Goal: Task Accomplishment & Management: Complete application form

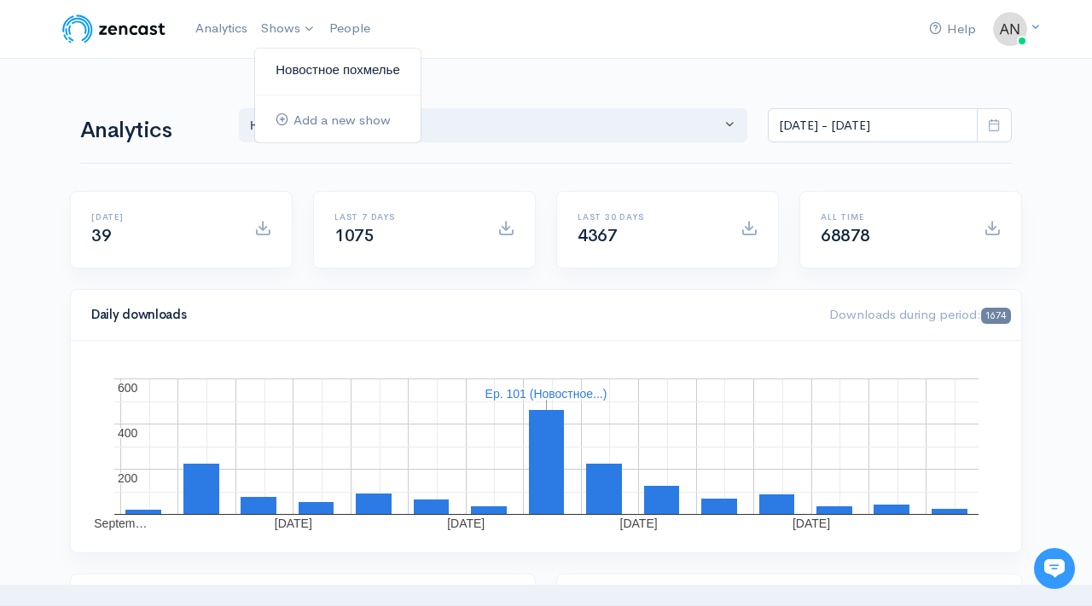
click at [305, 75] on link "Новостное похмелье" at bounding box center [337, 70] width 165 height 30
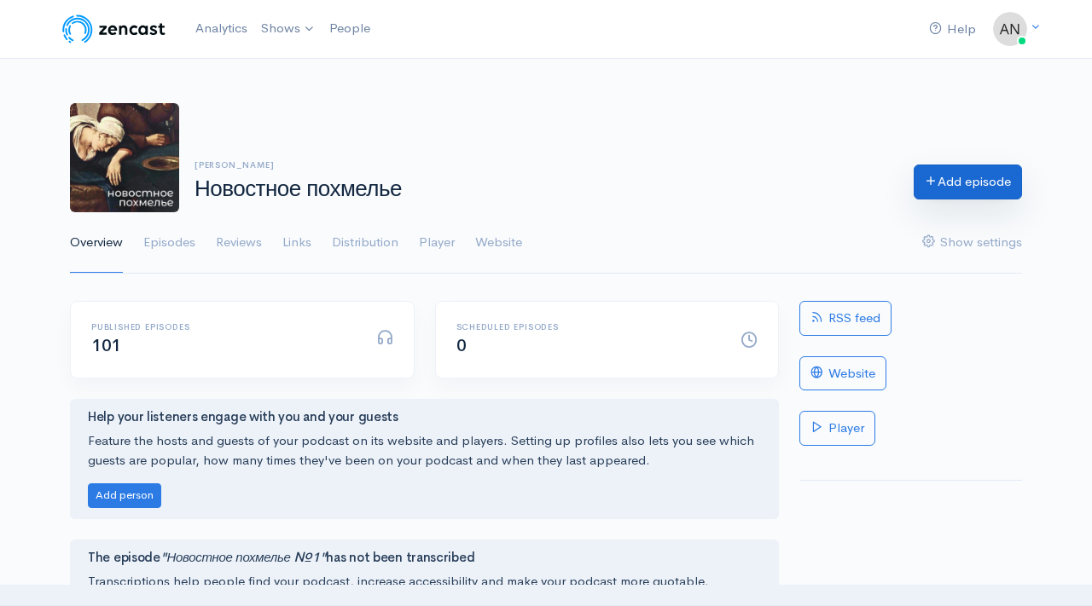
click at [948, 173] on link "Add episode" at bounding box center [967, 182] width 108 height 35
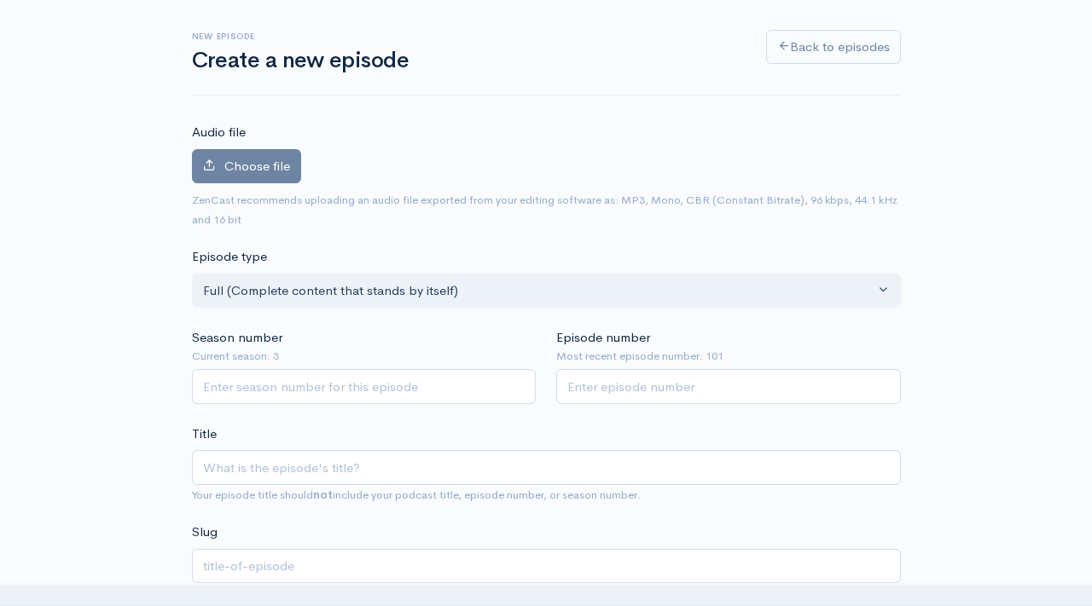
scroll to position [188, 0]
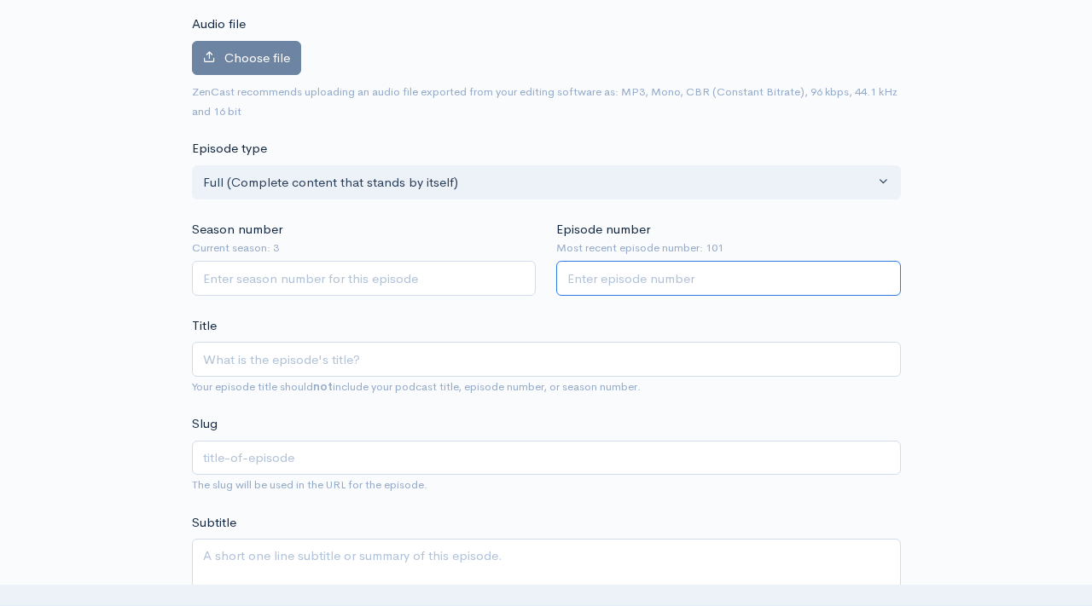
click at [661, 283] on input "Episode number" at bounding box center [728, 278] width 345 height 35
type input "102"
click at [477, 279] on input "Season number" at bounding box center [364, 278] width 345 height 35
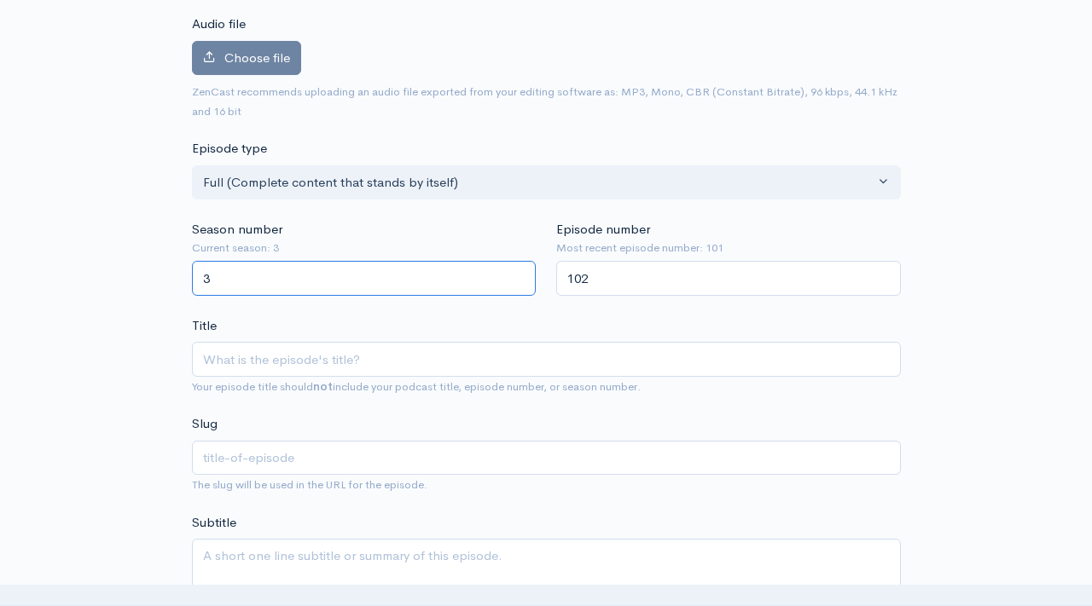
type input "3"
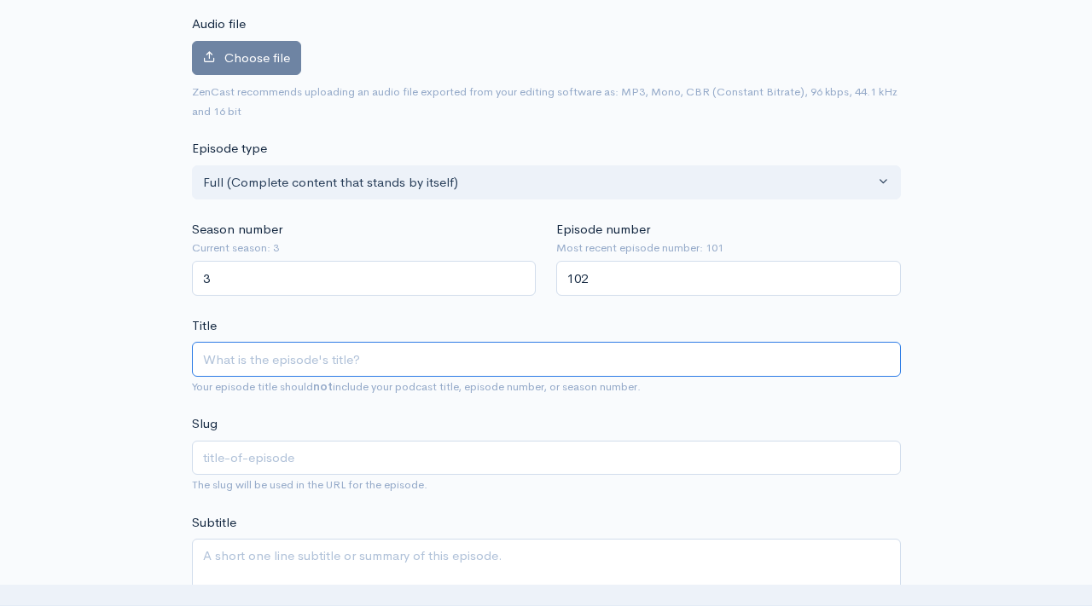
click at [391, 355] on input "Title" at bounding box center [546, 359] width 709 height 35
type input "y"
type input "Н"
type input "n"
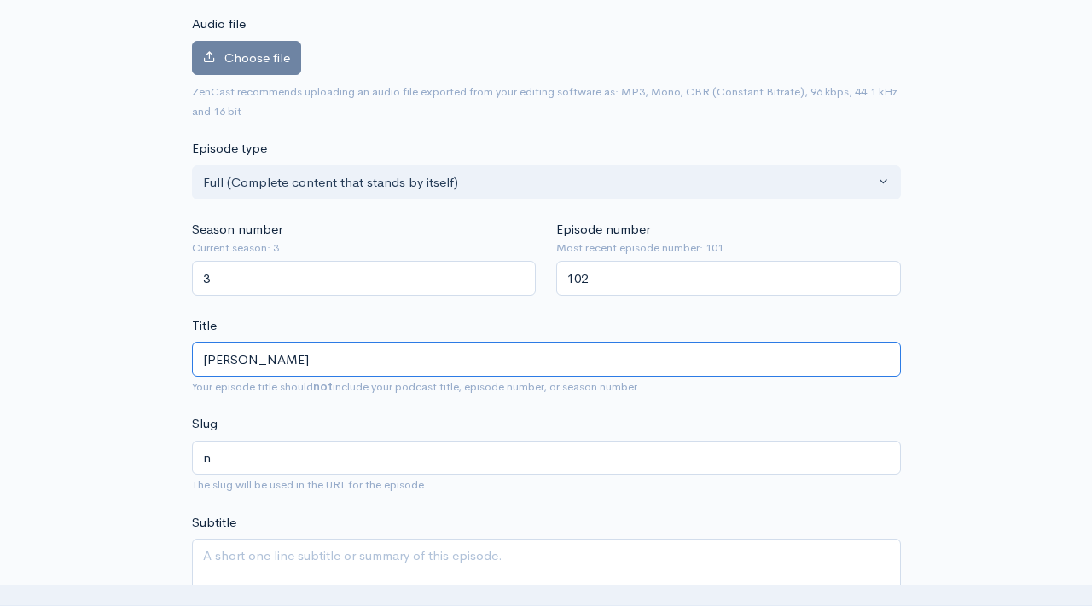
type input "Но"
type input "no"
type input "Нов"
type input "nov"
type input "Ново"
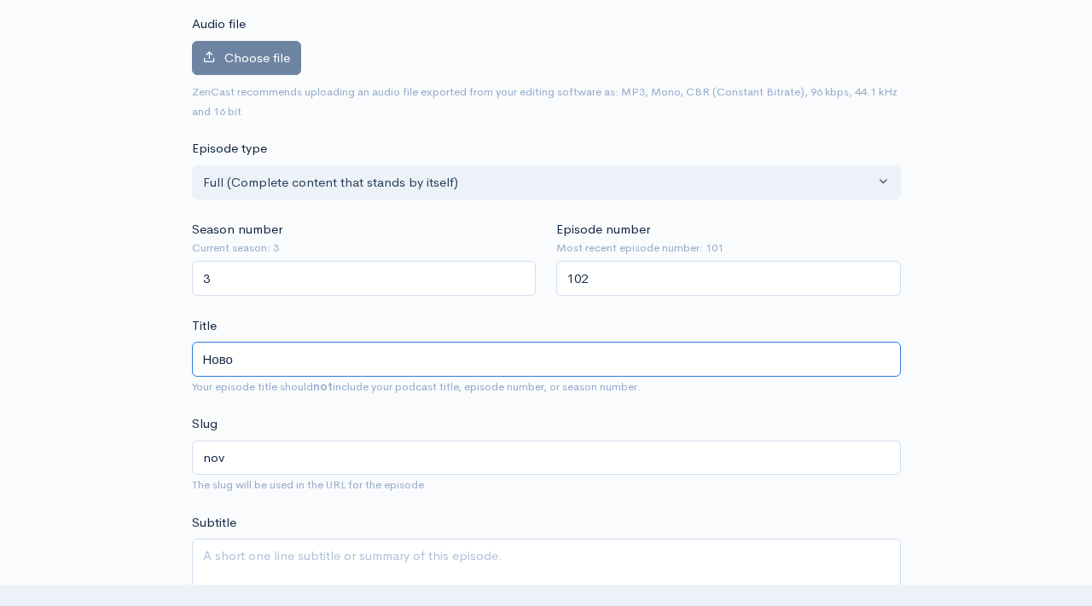
type input "novo"
type input "Новост"
type input "novost"
type input "Новостн"
type input "novostn"
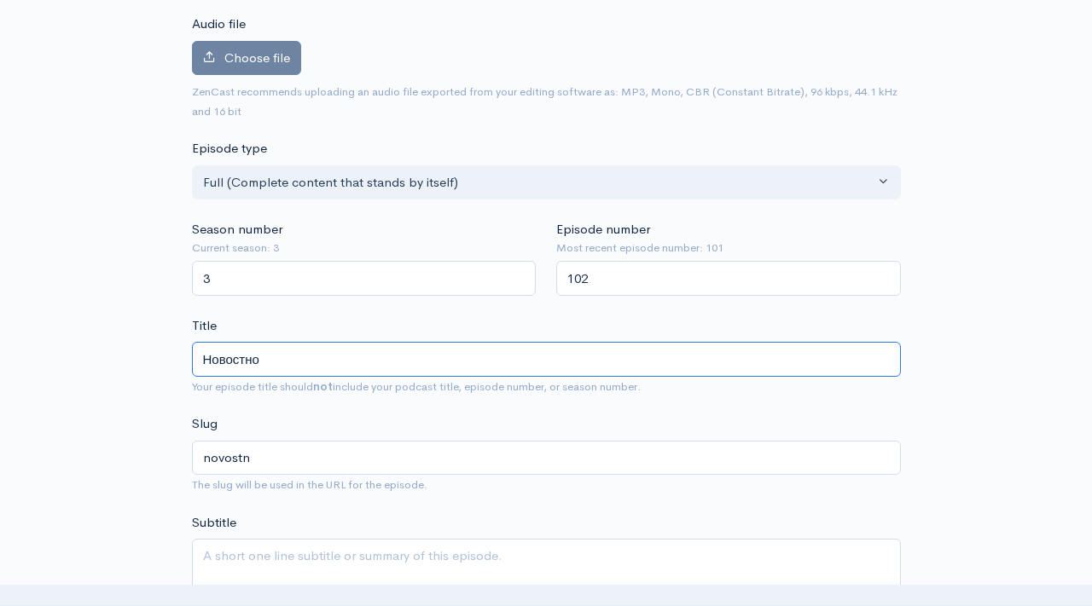
type input "Новостное"
type input "novostnoe"
type input "Новостное по"
type input "novostnoe-po"
type input "Новостное пох"
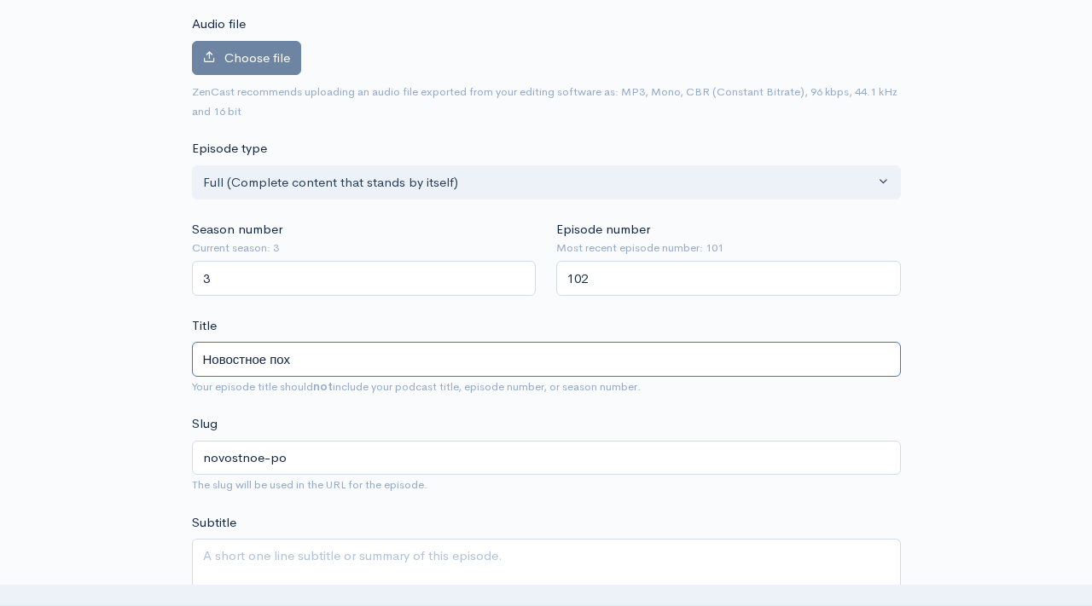
type input "novostnoe-poh"
type input "Новостное похм"
type input "novostnoe-pohm"
type input "Новостное похмел"
type input "novostnoe-pohmel"
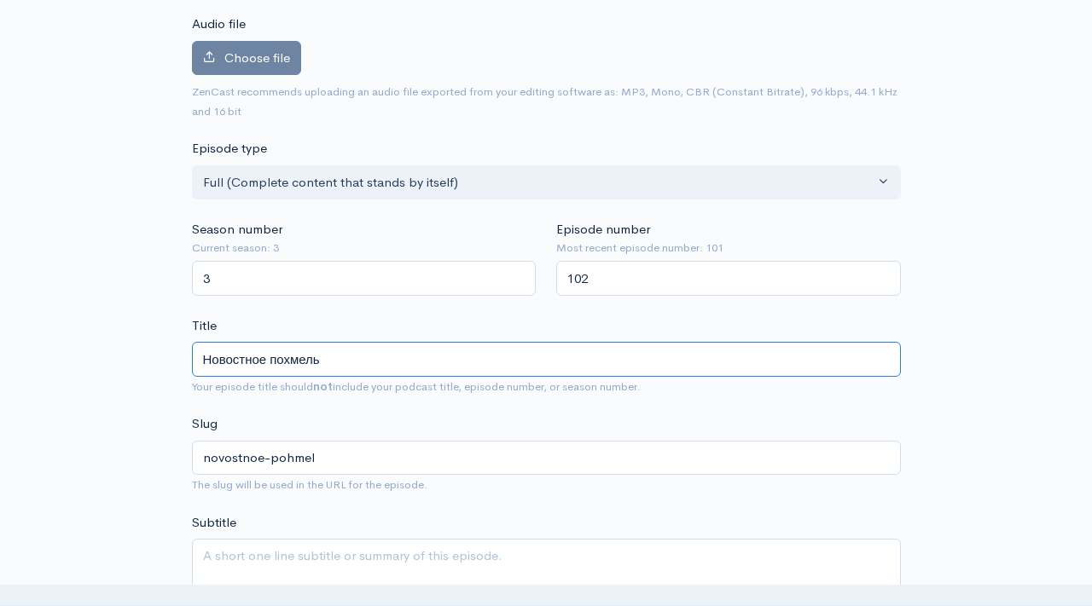
type input "Новостное похмелье"
type input "novostnoe-pohmele"
type input "Новостное похмелье №1"
type input "novostnoe-pohmele-1"
type input "Новостное похмелье №10"
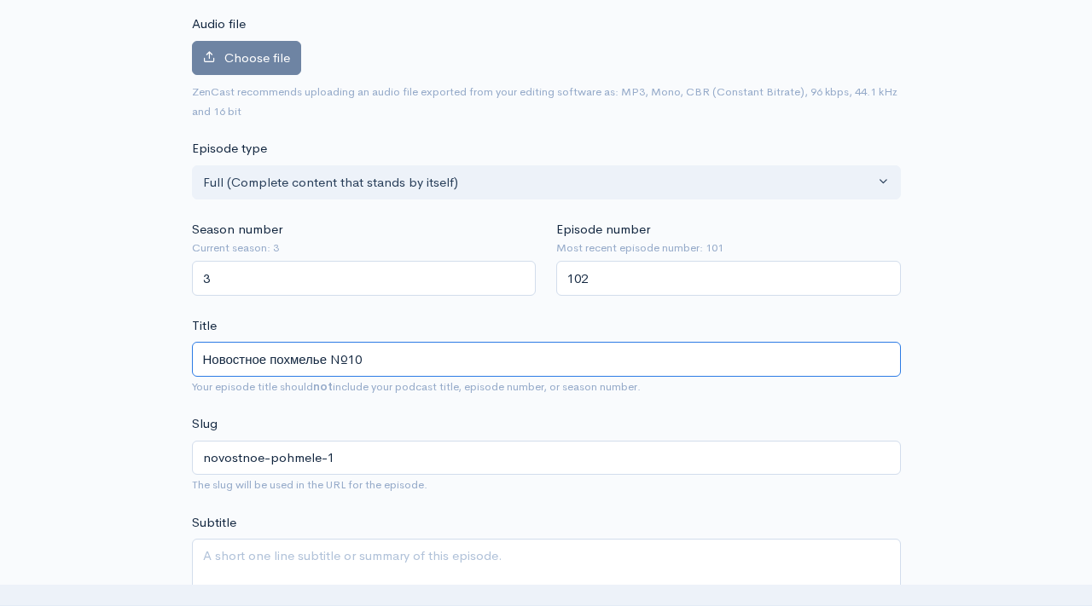
type input "novostnoe-pohmele-10"
type input "Новостное похмелье №102"
type input "novostnoe-pohmele-102"
click at [264, 361] on input "Новостное похмелье №102" at bounding box center [546, 359] width 709 height 35
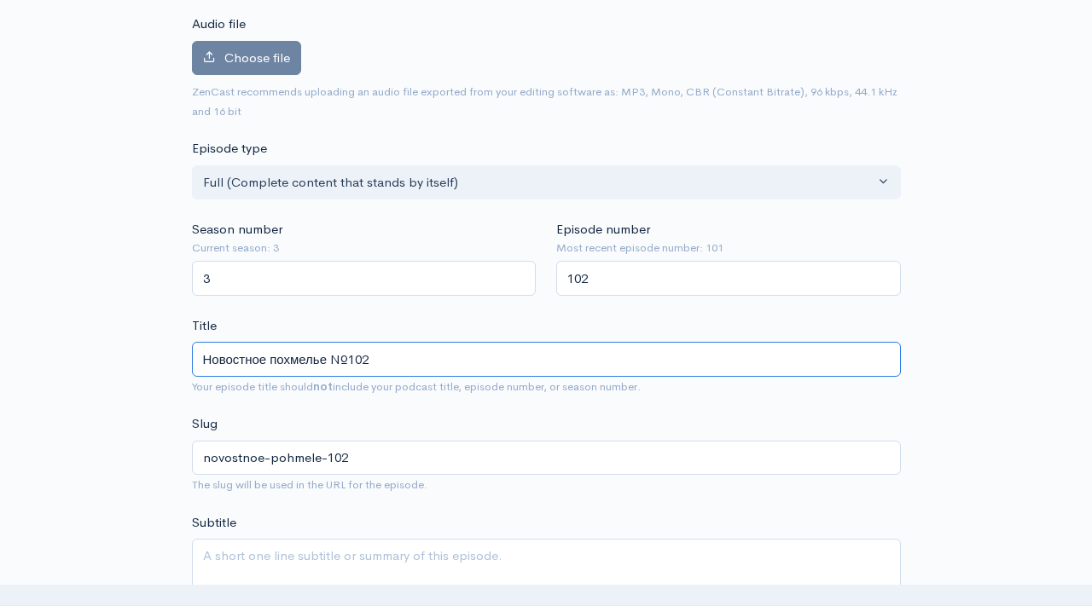
click at [264, 361] on input "Новостное похмелье №102" at bounding box center [546, 359] width 709 height 35
type input "Новостное похмелье №102"
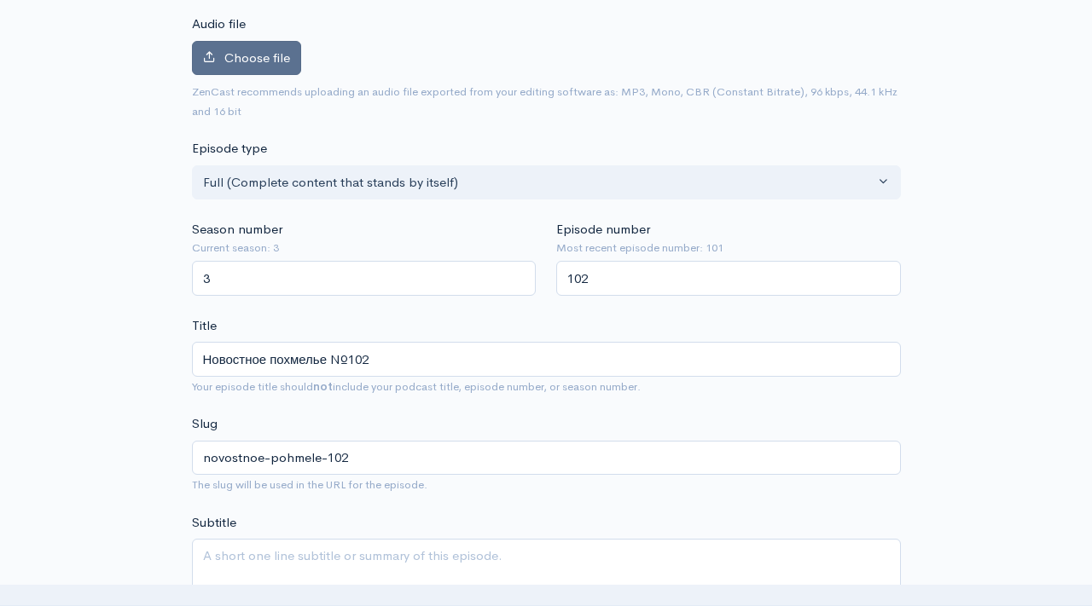
click at [240, 59] on span "Choose file" at bounding box center [257, 57] width 66 height 16
click at [0, 0] on input "Choose file" at bounding box center [0, 0] width 0 height 0
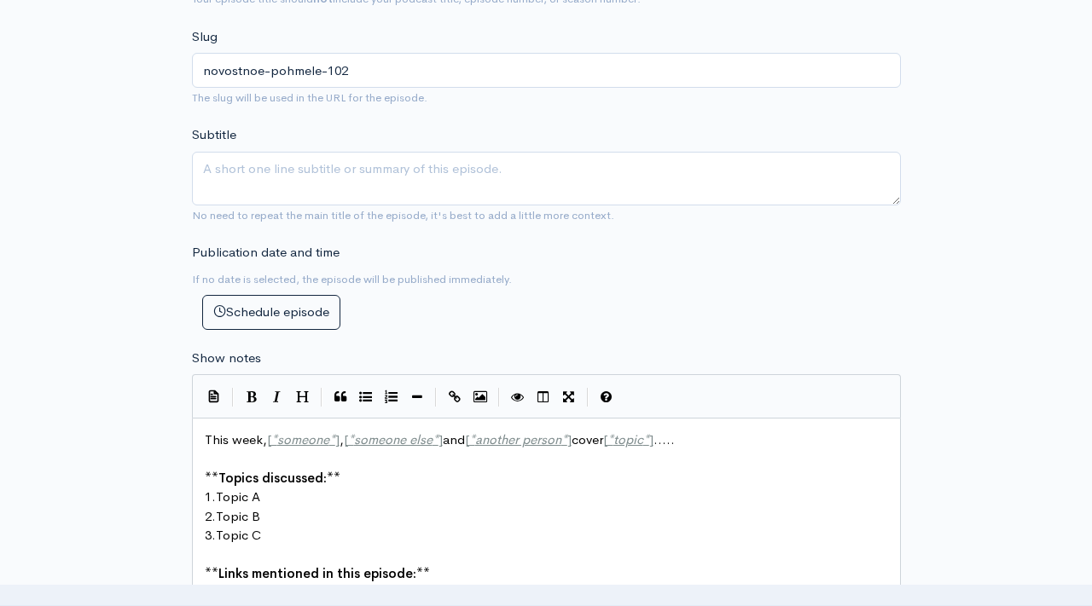
scroll to position [920, 0]
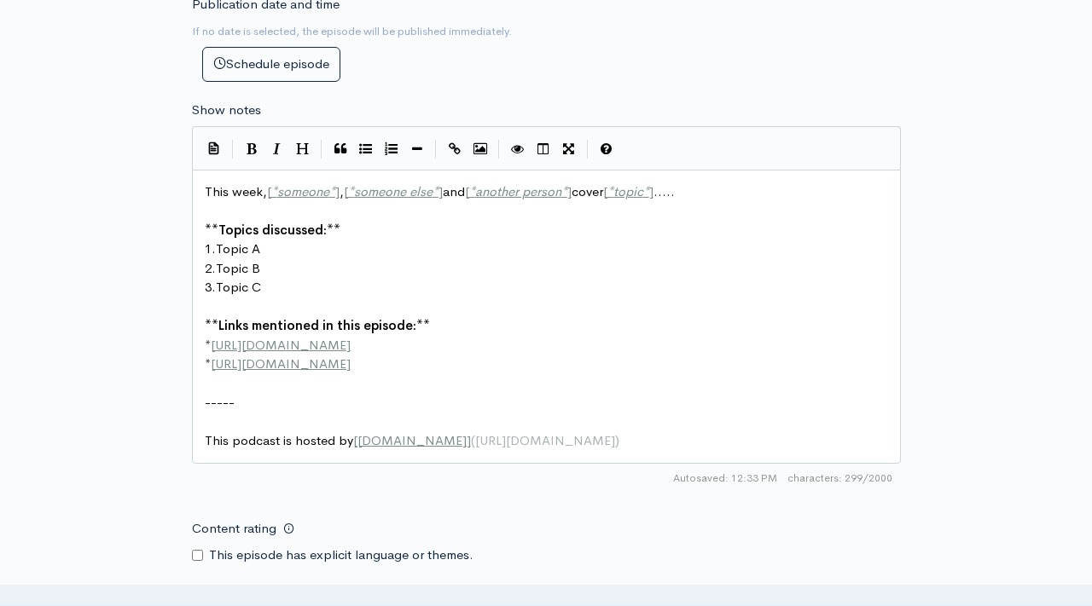
click at [420, 274] on pre "2. Topic B" at bounding box center [546, 269] width 690 height 20
type textarea "This week, [*someone*], [*someone else*] and [*another person*] cover [*topic*]…"
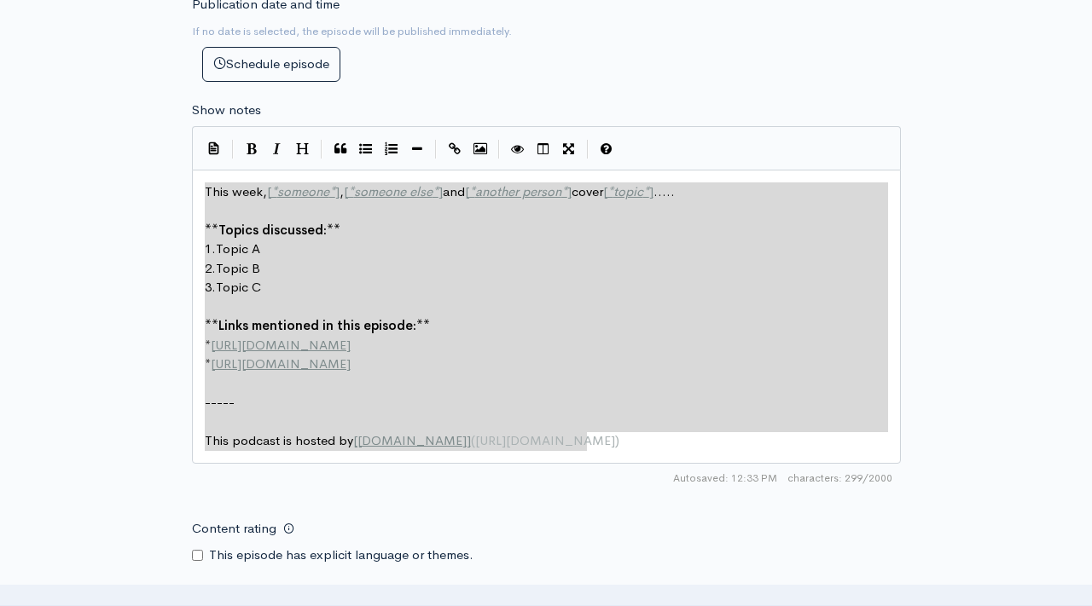
paste textarea
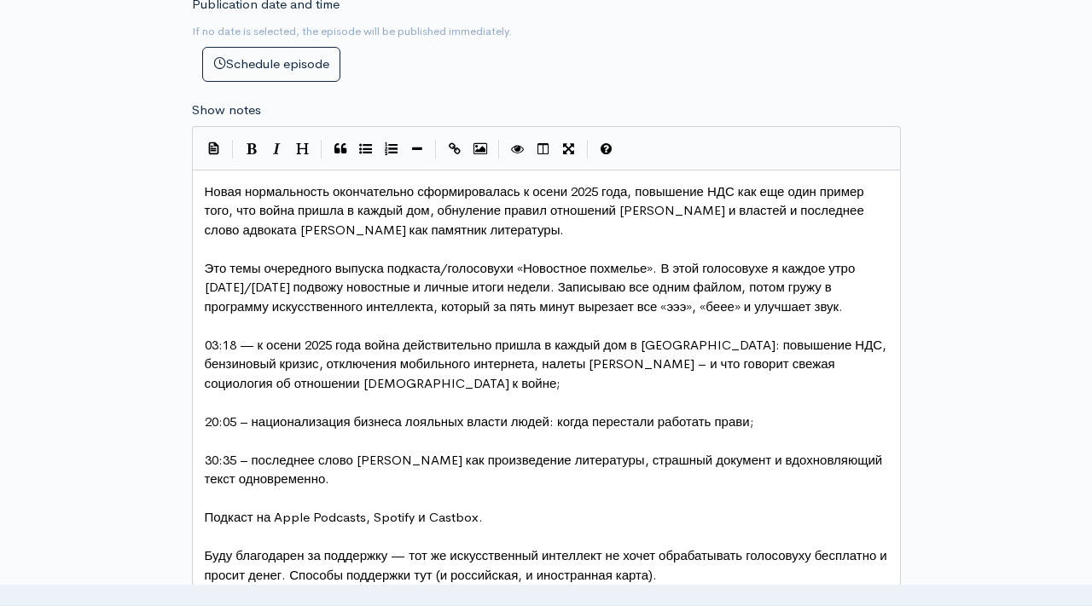
scroll to position [0, 0]
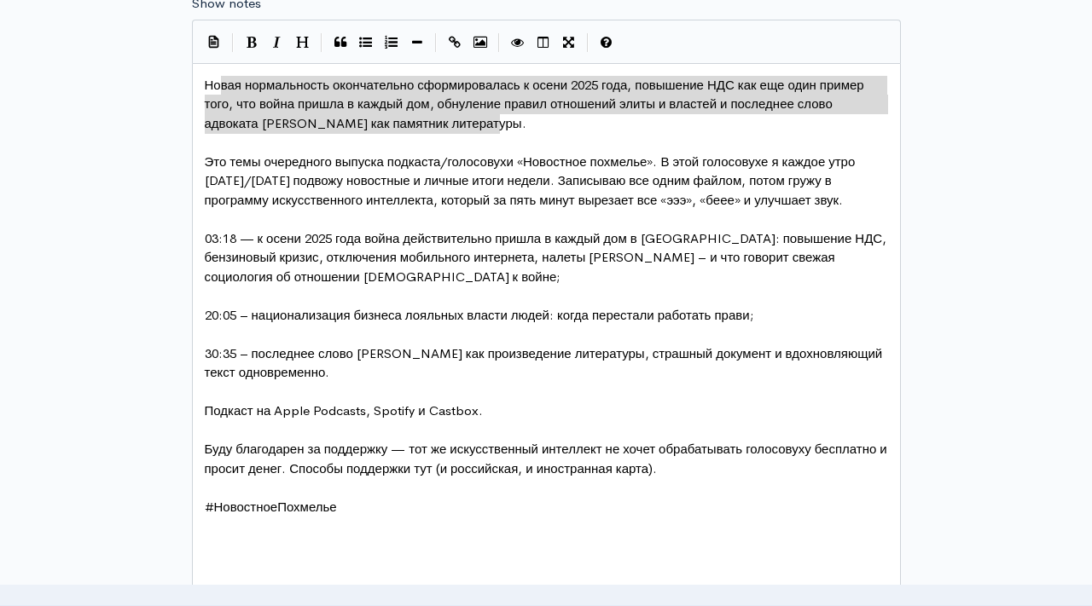
type textarea "Новая нормальность окончательно сформировалась к осени 2025 года, повышение НДС…"
drag, startPoint x: 513, startPoint y: 124, endPoint x: 182, endPoint y: 82, distance: 332.7
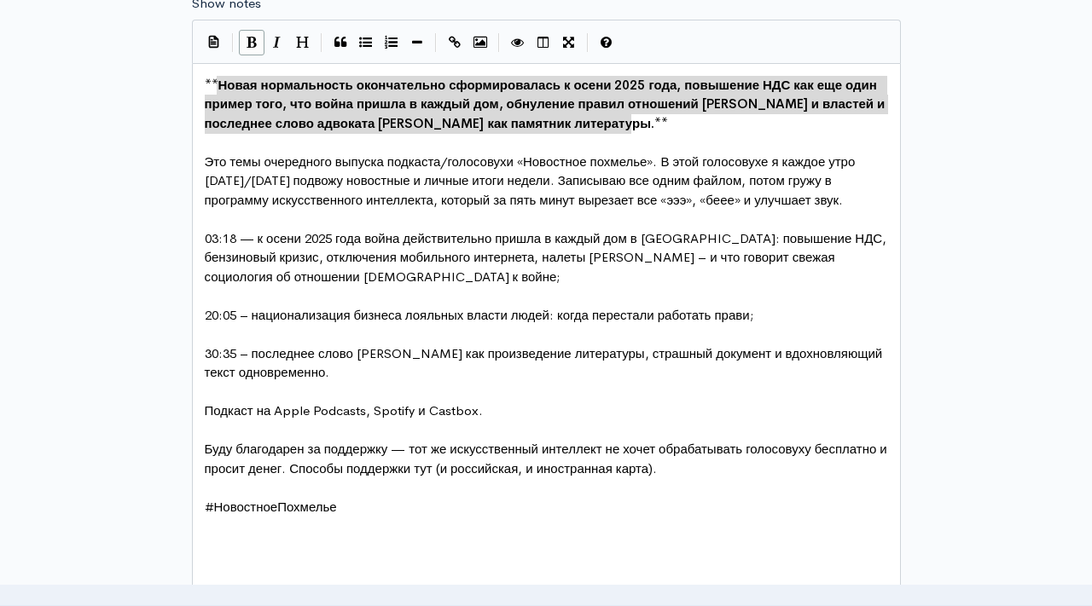
click at [418, 150] on pre "​" at bounding box center [546, 143] width 690 height 20
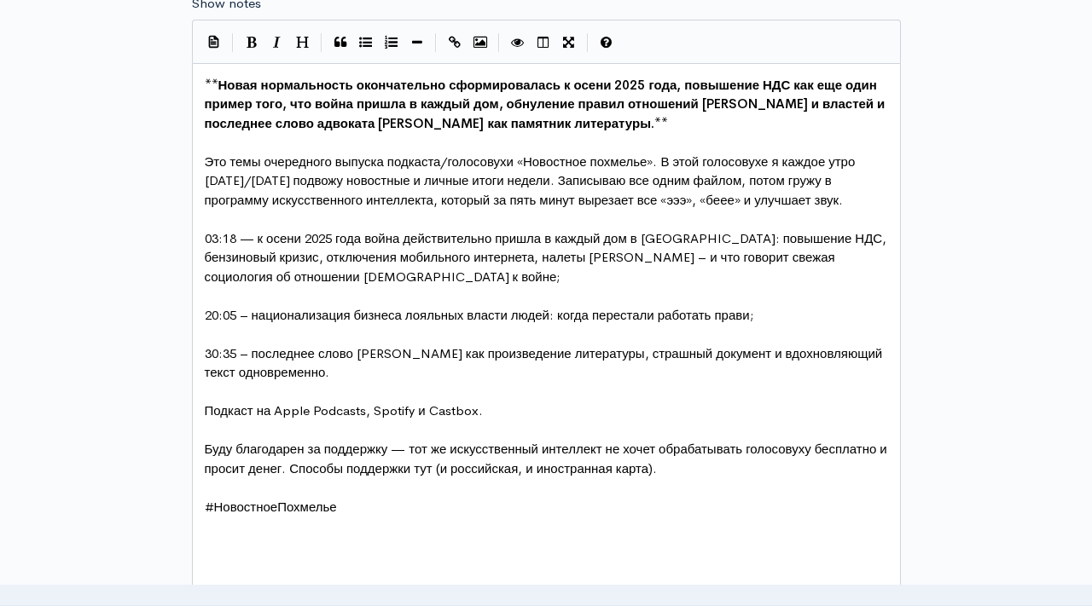
click at [627, 125] on span "Новая нормальность окончательно сформировалась к осени 2025 года, повышение НДС…" at bounding box center [547, 104] width 684 height 55
type textarea "и просто вдохгнов"
type textarea "новляюд"
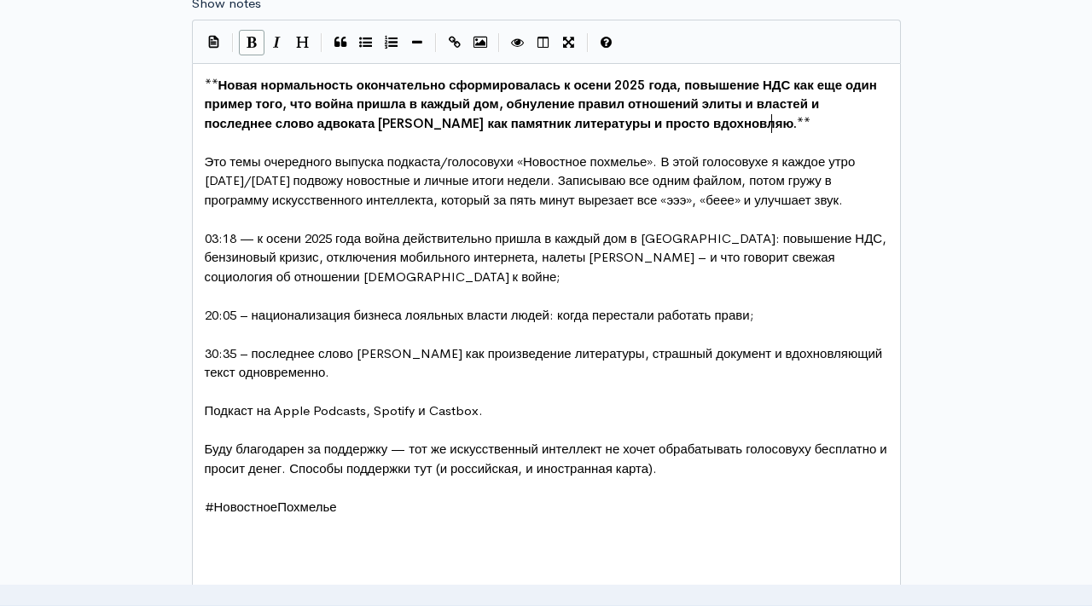
scroll to position [6, 52]
type textarea "з"
type textarea "щий текст"
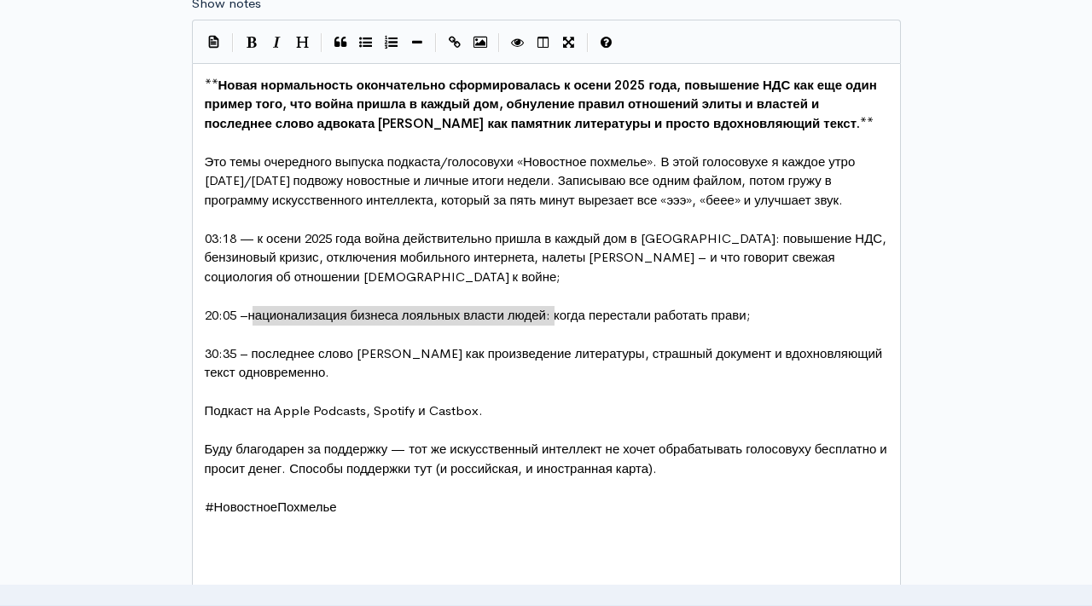
drag, startPoint x: 255, startPoint y: 316, endPoint x: 544, endPoint y: 313, distance: 289.1
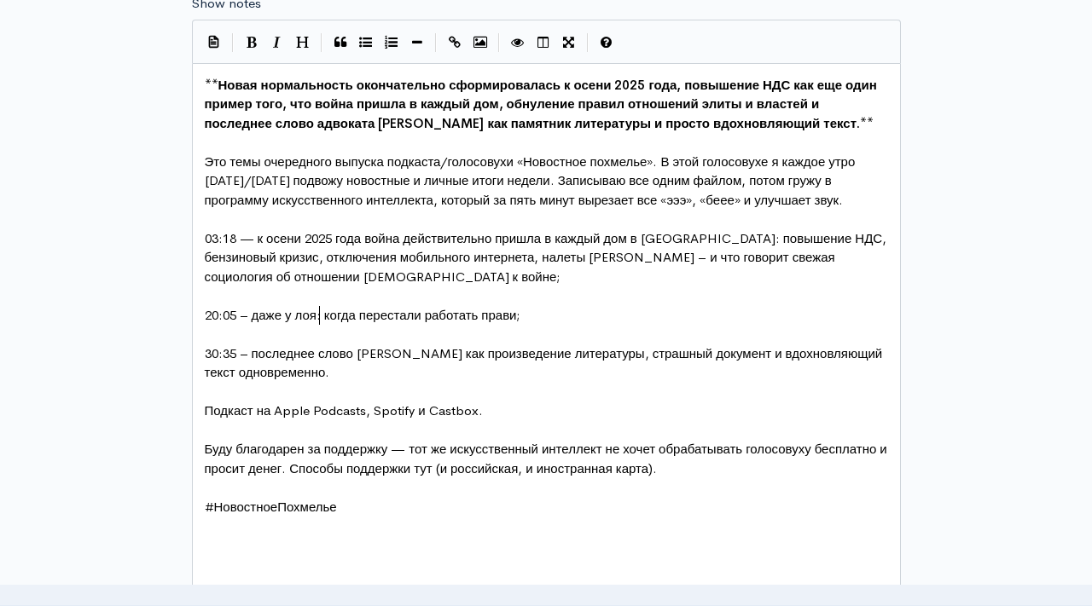
type textarea "даже у лоян"
type textarea "лных власт л"
type textarea "и людей, вроде ректора"
click at [445, 314] on span "20:05 – даже у лоялных власти людей, вроде ректора: когда перестали работать пр…" at bounding box center [473, 315] width 536 height 16
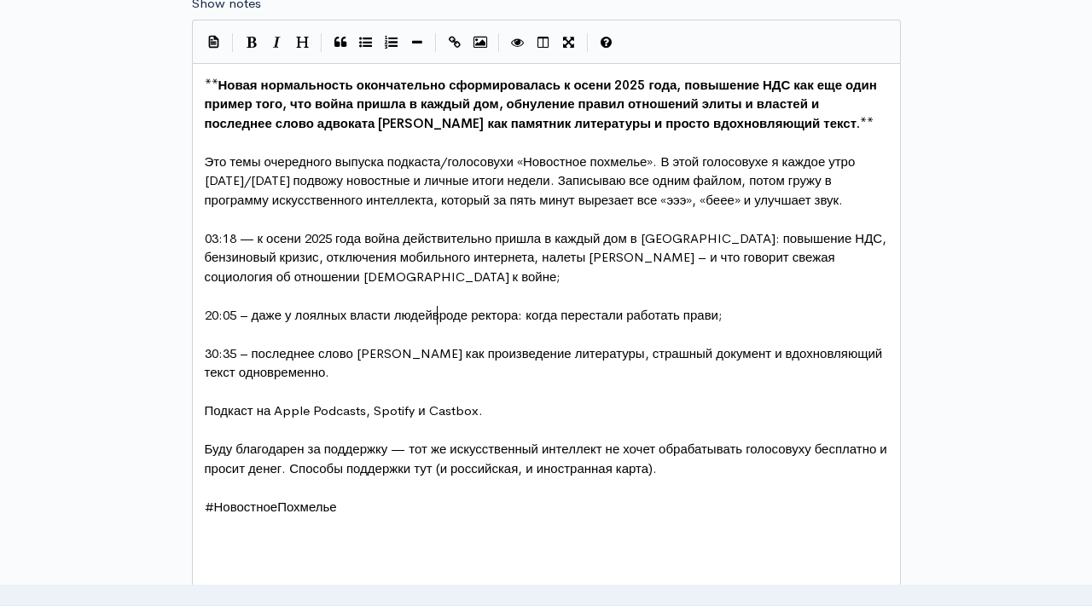
scroll to position [6, 3]
click at [527, 316] on span "20:05 – даже у лоялных власти людей вроде ректора: когда перестали работать пра…" at bounding box center [470, 315] width 531 height 16
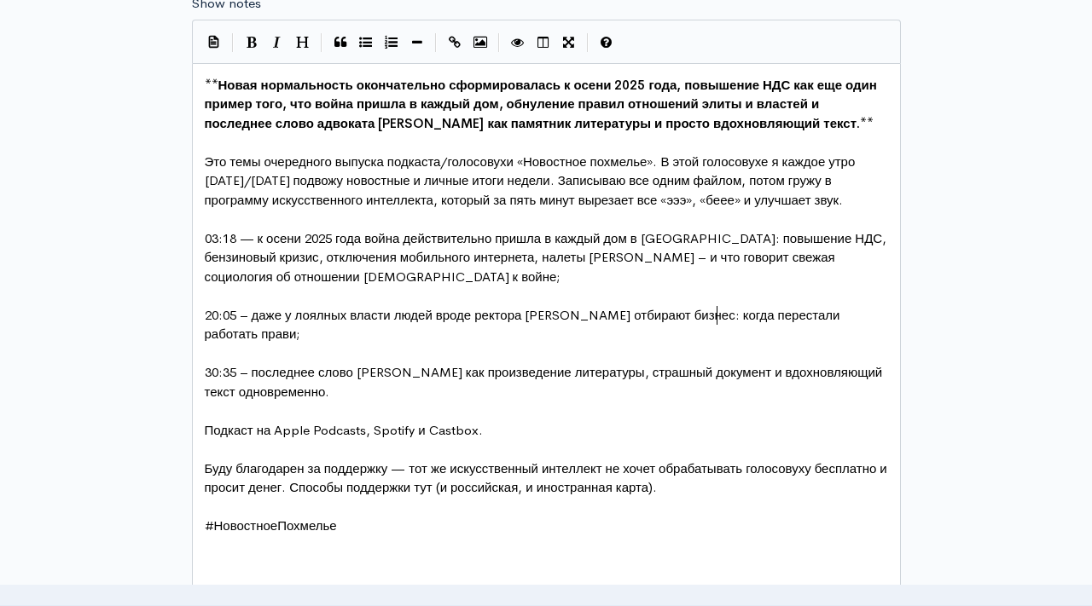
type textarea "Запесоцкого отбирают бизнеса"
drag, startPoint x: 733, startPoint y: 314, endPoint x: 733, endPoint y: 326, distance: 11.9
type textarea "почему перестали работать прежние правила от"
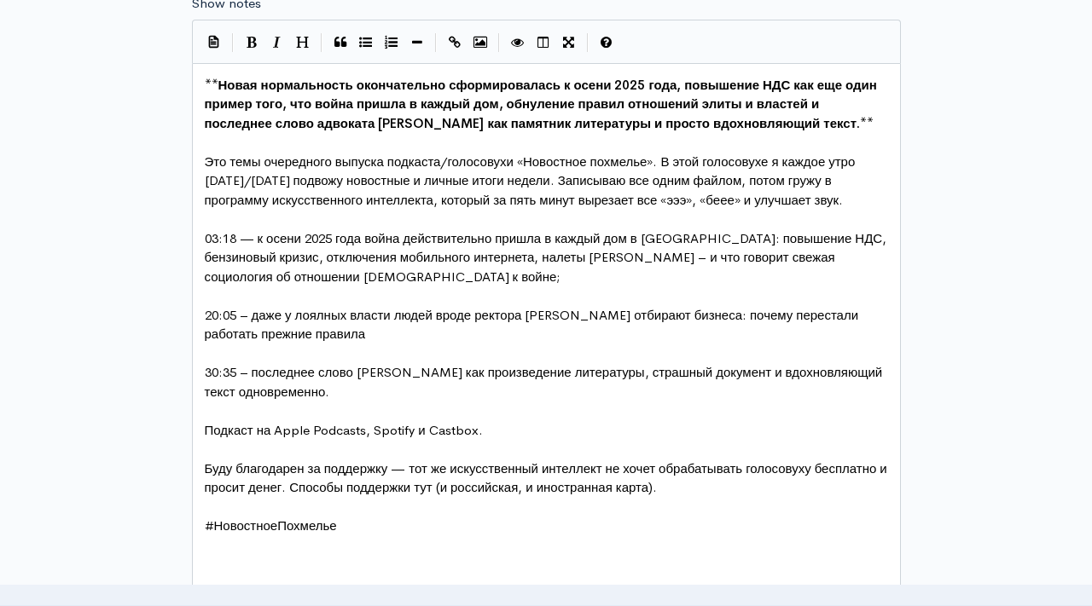
type textarea ";"
click at [828, 103] on pre "** Новая нормальность окончательно сформировалась к осени 2025 года, повышение …" at bounding box center [546, 105] width 690 height 58
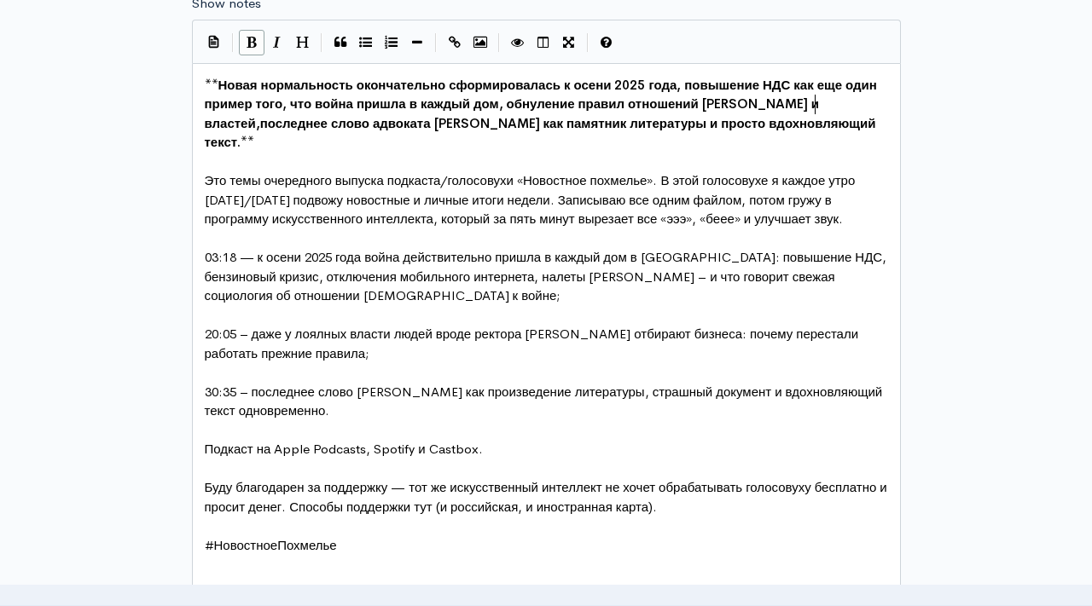
type textarea ","
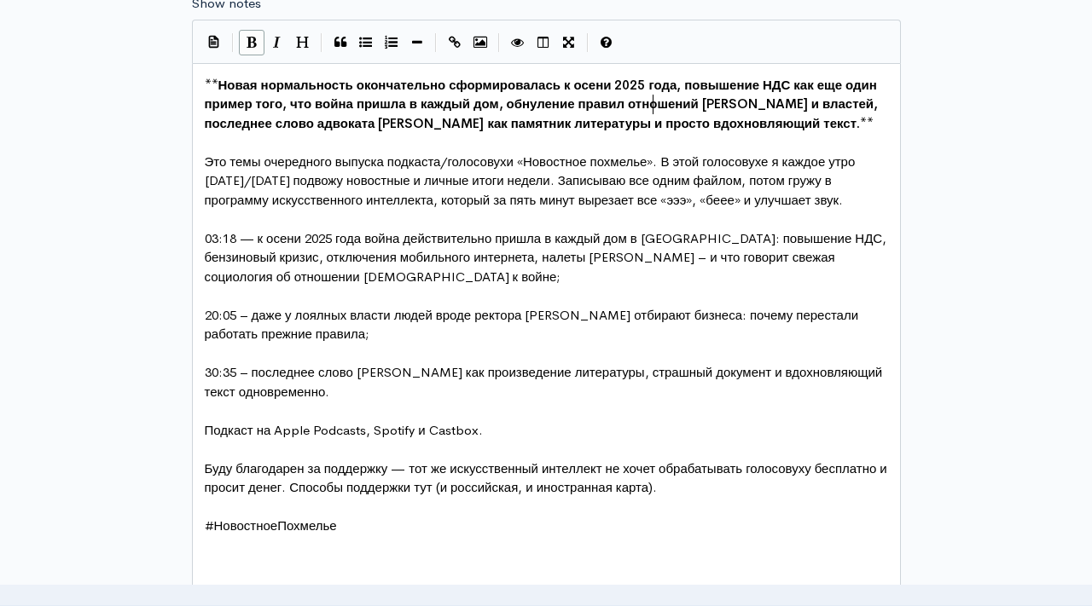
click at [649, 103] on span "Новая нормальность окончательно сформировалась к осени 2025 года, повышение НДС…" at bounding box center [543, 104] width 677 height 55
type textarea "отношений"
type textarea "я"
drag, startPoint x: 630, startPoint y: 105, endPoint x: 807, endPoint y: 106, distance: 176.5
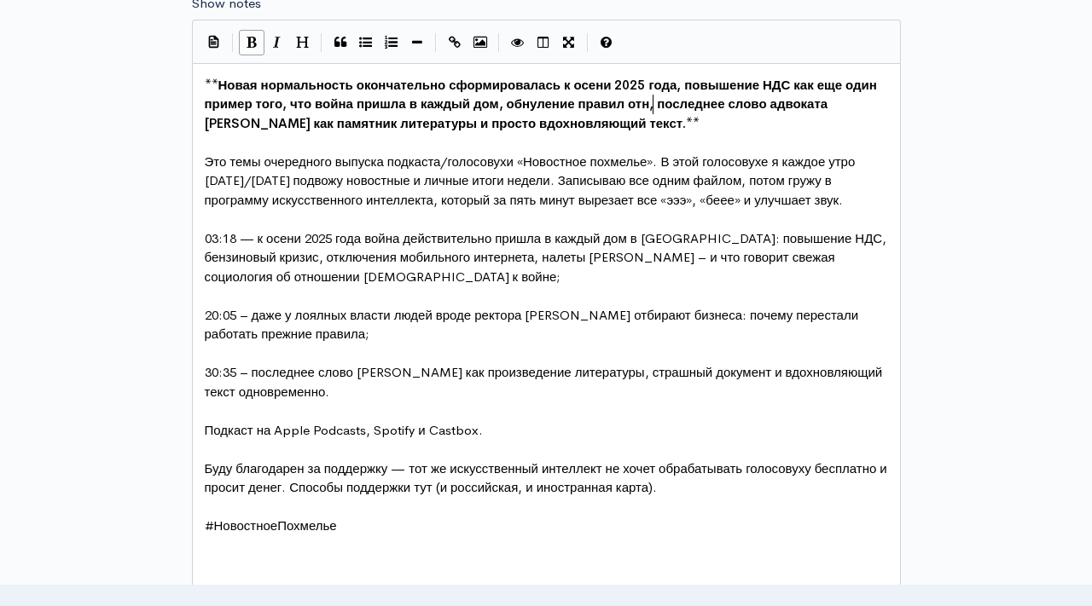
type textarea "отно"
type textarea "взаимоотгнош"
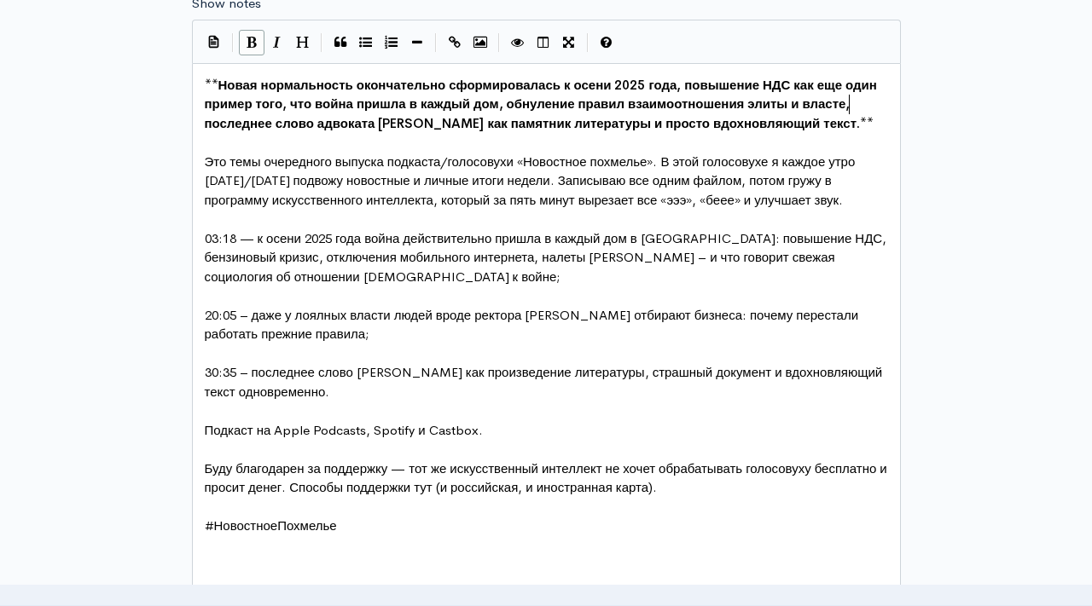
scroll to position [6, 154]
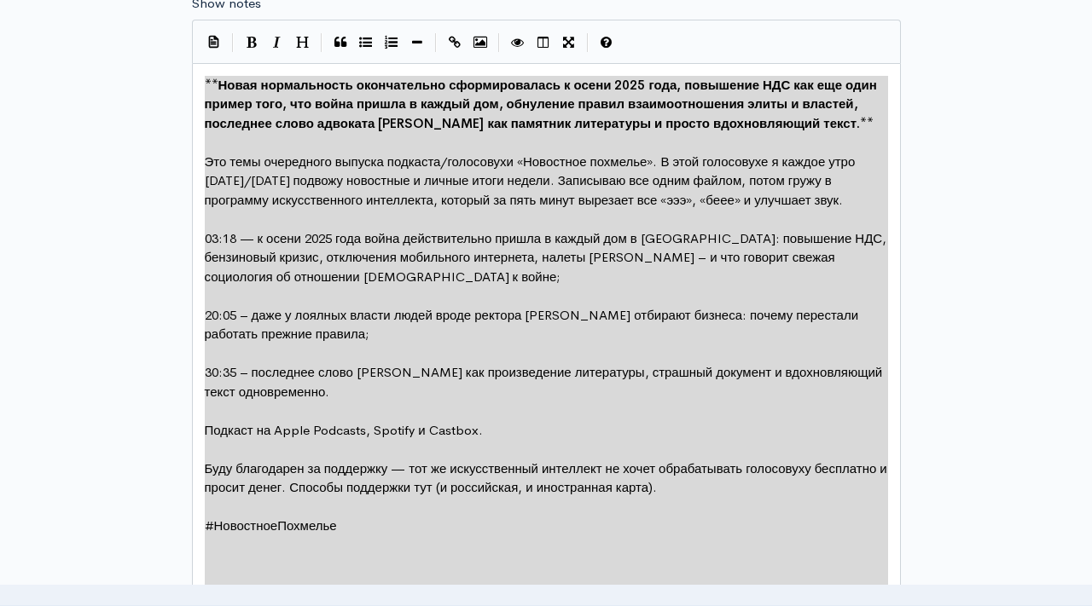
type textarea "**Новая нормальность окончательно сформировалась к осени 2025 года, повышение Н…"
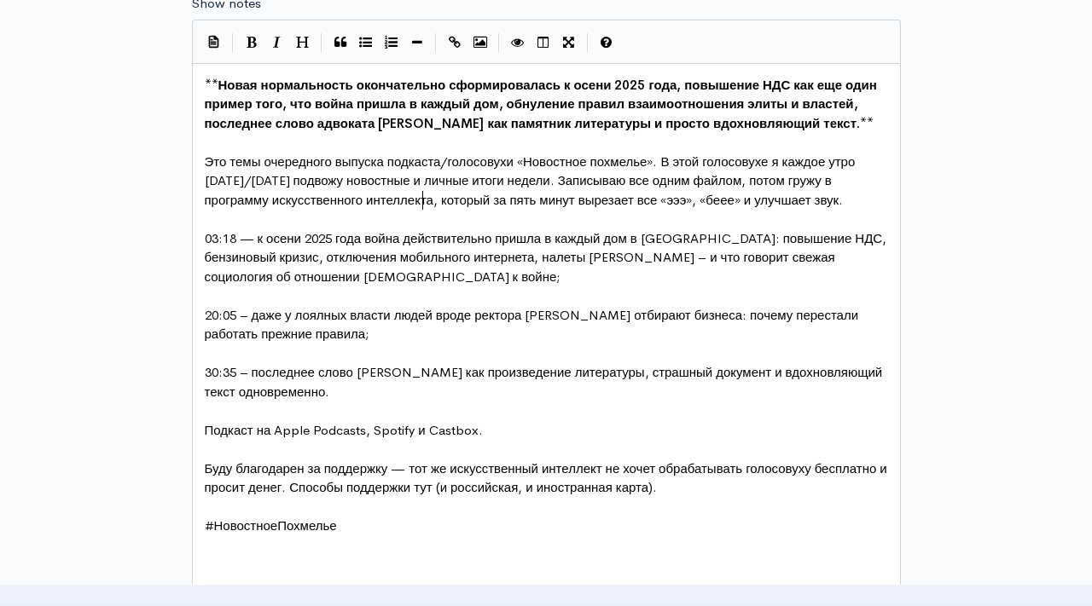
click at [281, 103] on span "Новая нормальность окончательно сформировалась к осени 2025 года, повышение НДС…" at bounding box center [542, 104] width 675 height 55
type textarea "**Новая нормальность окончательно сформировалась к осени 2025 года, повышение Н…"
click at [725, 318] on span "20:05 – даже у лоялных власти людей вроде ректора Запесоцкого отбирают бизнеса:…" at bounding box center [533, 325] width 657 height 36
type textarea "**Новая нормальность окончательно сформировалась к осени 2025 года, повышение Н…"
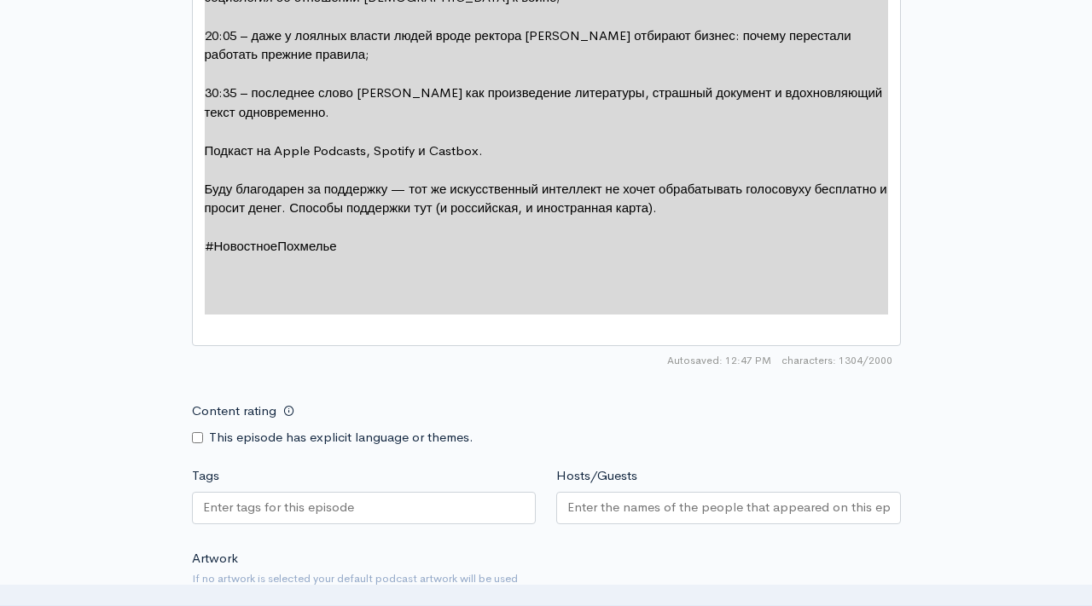
scroll to position [1839, 0]
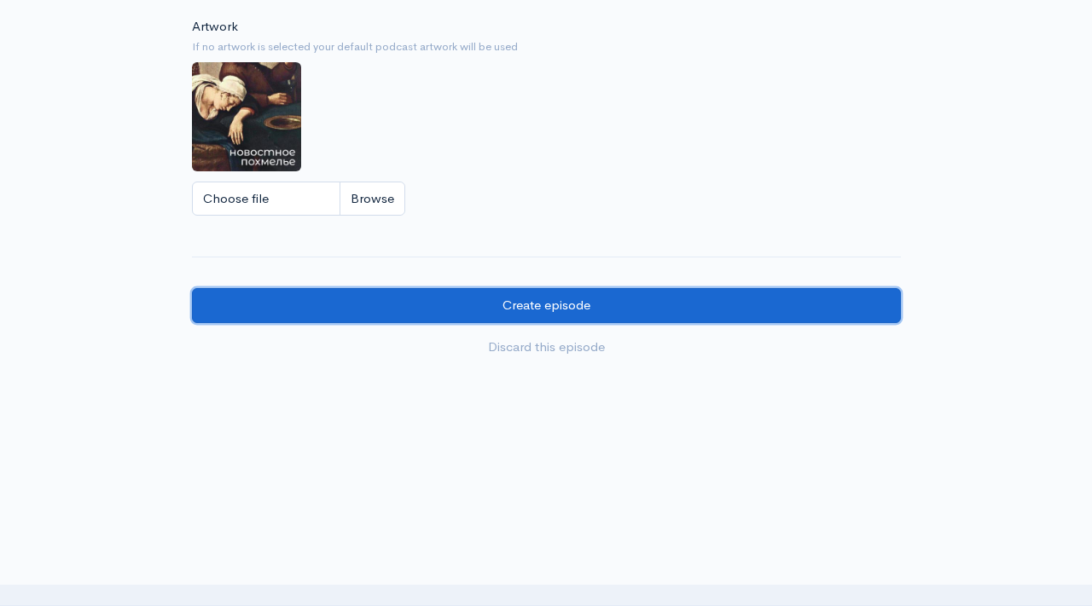
click at [630, 300] on input "Create episode" at bounding box center [546, 305] width 709 height 35
